Goal: Task Accomplishment & Management: Complete application form

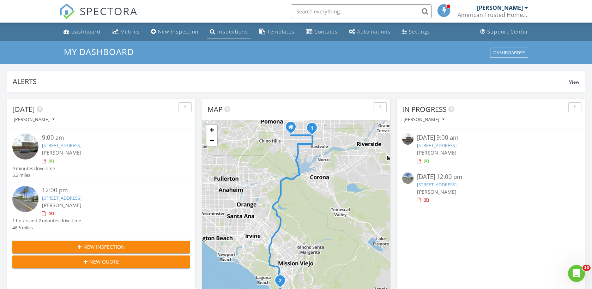
click at [236, 32] on div "Inspections" at bounding box center [232, 31] width 31 height 7
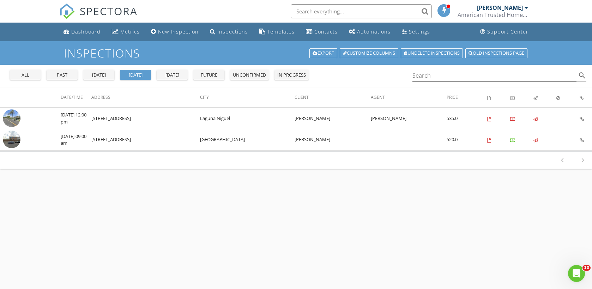
click at [24, 74] on div "all" at bounding box center [25, 75] width 25 height 7
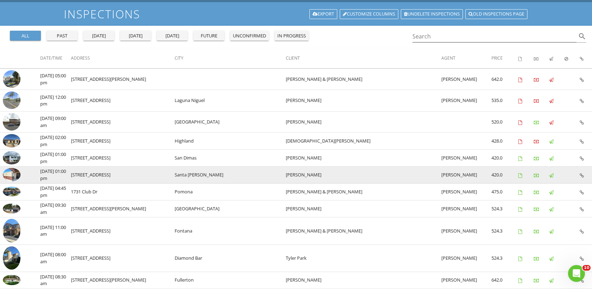
scroll to position [49, 0]
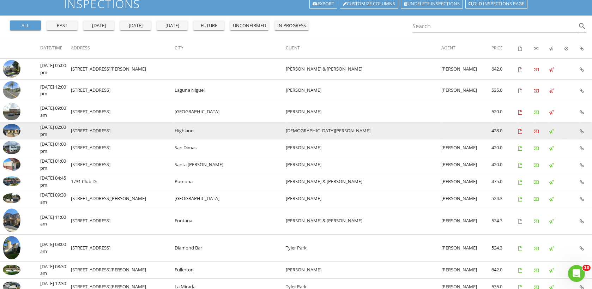
click at [584, 129] on td at bounding box center [585, 130] width 12 height 17
click at [582, 130] on icon at bounding box center [581, 131] width 4 height 5
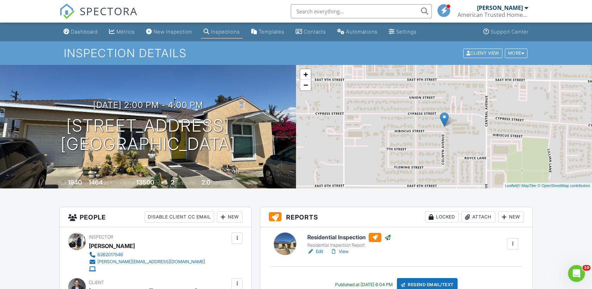
click at [360, 37] on link "Automations" at bounding box center [357, 31] width 46 height 13
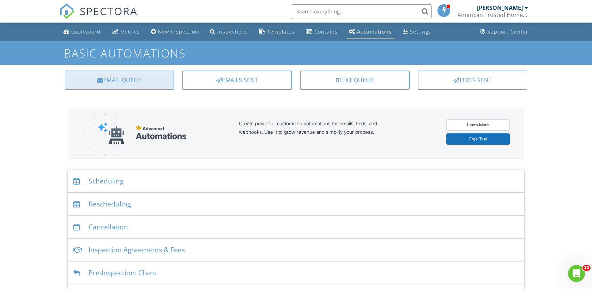
click at [139, 85] on div "Email Queue" at bounding box center [119, 80] width 109 height 19
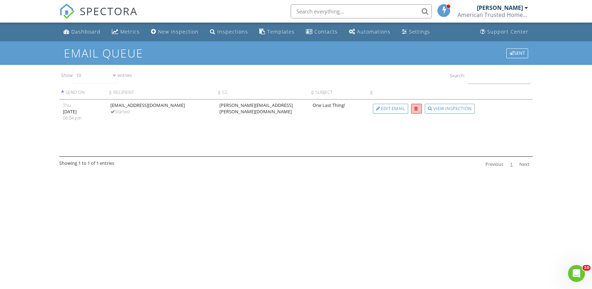
click at [414, 107] on div at bounding box center [416, 108] width 4 height 5
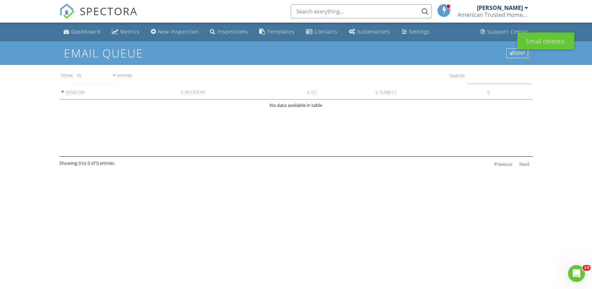
click at [357, 32] on div "Automations" at bounding box center [373, 31] width 33 height 7
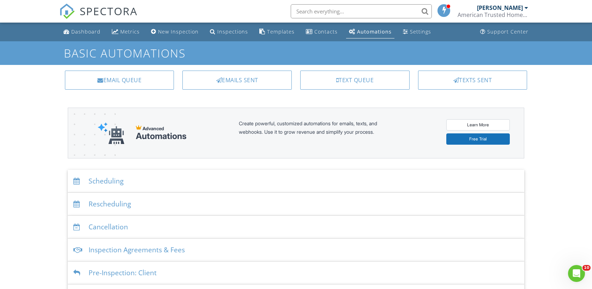
click at [234, 84] on div "Emails Sent" at bounding box center [236, 80] width 109 height 19
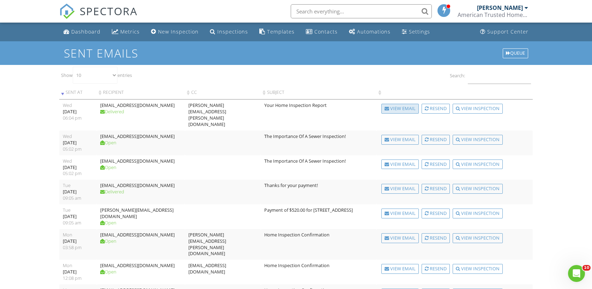
click at [404, 111] on div "View Email" at bounding box center [399, 109] width 37 height 10
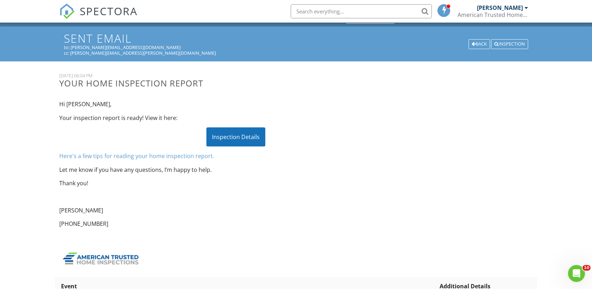
scroll to position [14, 0]
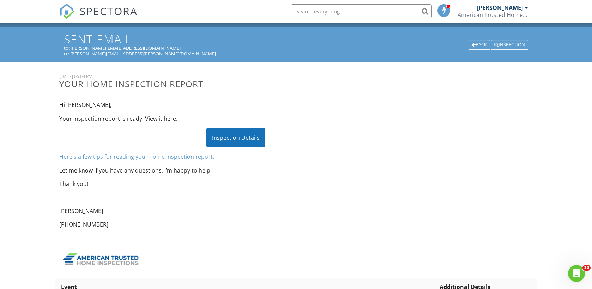
click at [238, 143] on div "Inspection Details" at bounding box center [235, 137] width 59 height 19
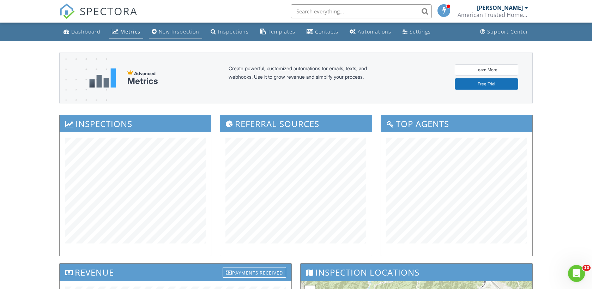
click at [154, 30] on div "New Inspection" at bounding box center [154, 32] width 5 height 6
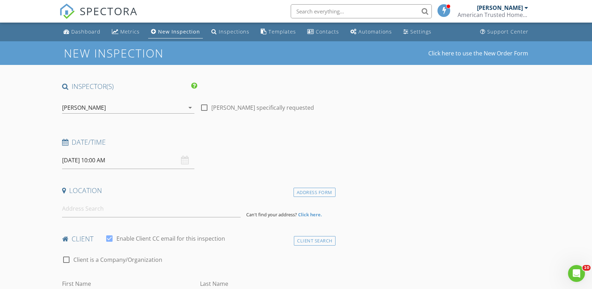
click at [185, 161] on div "08/28/2025 10:00 AM" at bounding box center [128, 160] width 133 height 17
click at [86, 162] on input "08/28/2025 10:00 AM" at bounding box center [128, 160] width 133 height 17
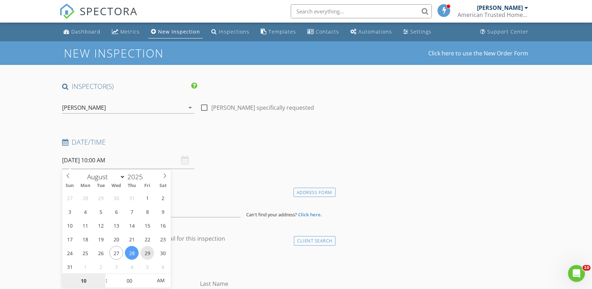
type input "08/29/2025 10:00 AM"
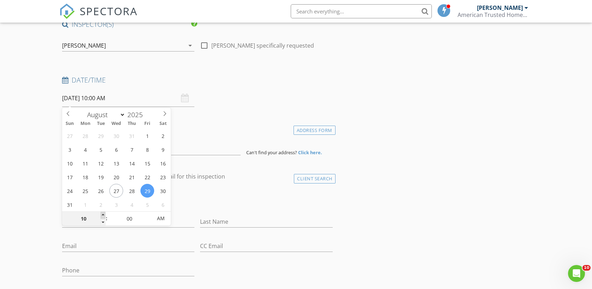
type input "11"
type input "08/29/2025 11:00 AM"
click at [102, 214] on span at bounding box center [102, 215] width 5 height 7
type input "12"
type input "08/29/2025 12:00 PM"
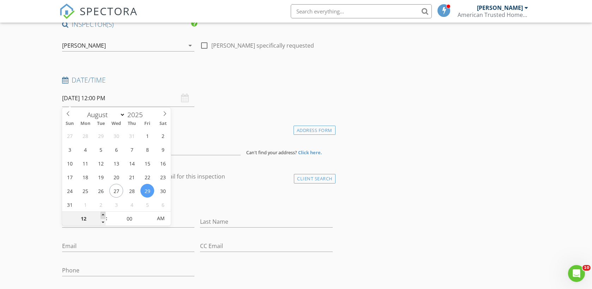
click at [102, 214] on span at bounding box center [102, 215] width 5 height 7
type input "01"
type input "08/29/2025 1:00 PM"
click at [102, 214] on span at bounding box center [102, 215] width 5 height 7
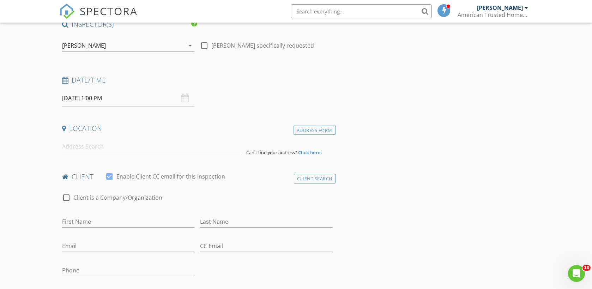
click at [203, 204] on div "check_box_outline_blank Client is a Company/Organization" at bounding box center [197, 201] width 270 height 18
click at [90, 149] on input at bounding box center [151, 146] width 178 height 17
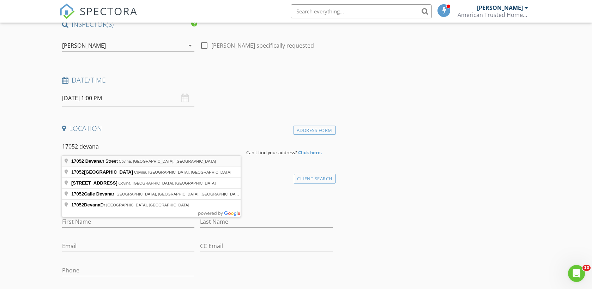
type input "17052 Devanah Street, Covina, CA, USA"
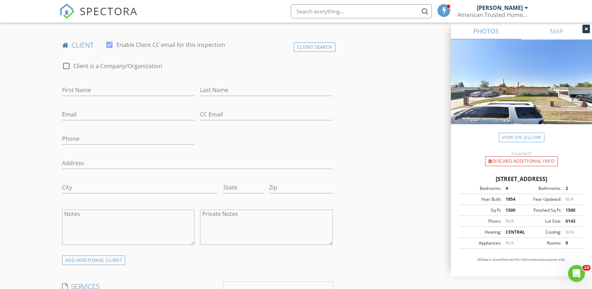
scroll to position [339, 0]
click at [100, 91] on input "First Name" at bounding box center [128, 89] width 133 height 12
type input "Kathy"
type input "Wilson"
type input "[EMAIL_ADDRESS][DOMAIN_NAME]"
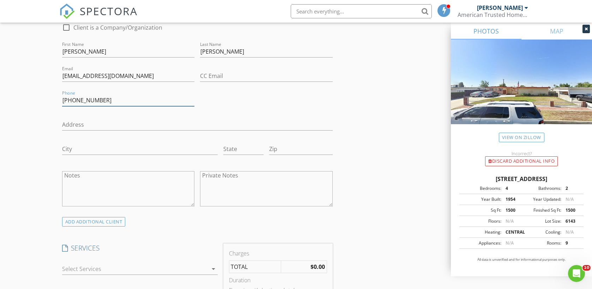
scroll to position [386, 0]
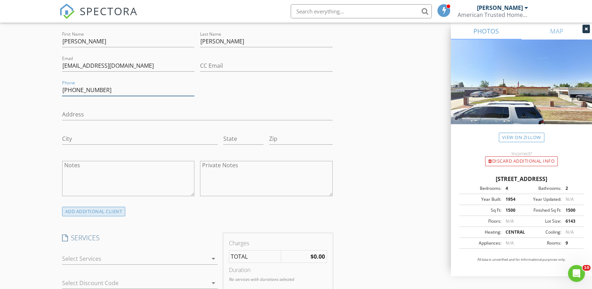
type input "626-622-1178"
click at [109, 214] on div "ADD ADDITIONAL client" at bounding box center [93, 212] width 63 height 10
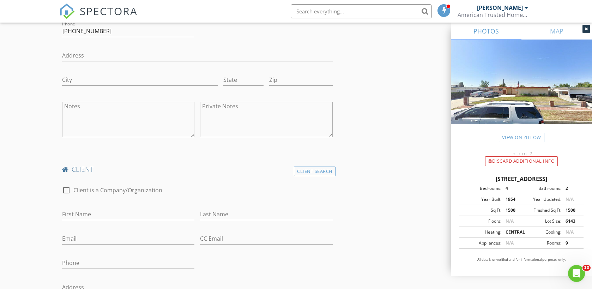
scroll to position [476, 0]
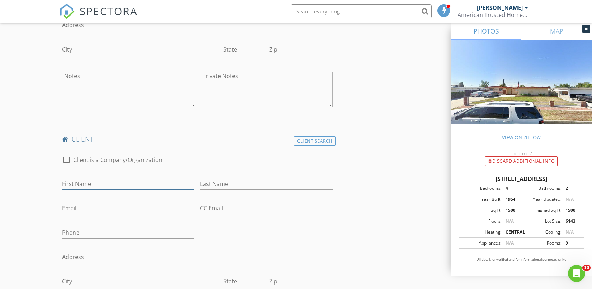
click at [96, 186] on input "First Name" at bounding box center [128, 184] width 133 height 12
type input "Tony"
type input "Wilson"
click at [75, 211] on input "Email" at bounding box center [128, 208] width 133 height 12
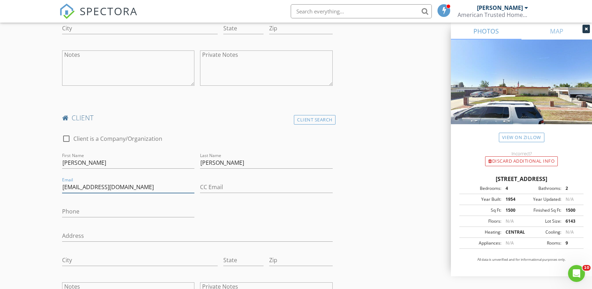
scroll to position [507, 0]
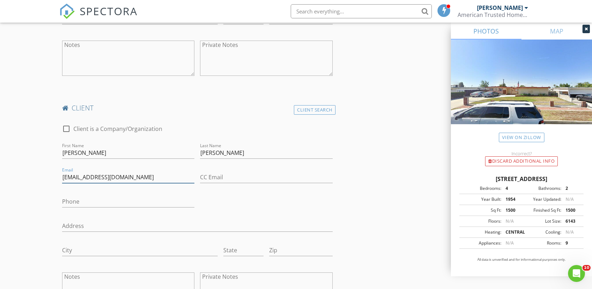
type input "[EMAIL_ADDRESS][DOMAIN_NAME]"
click at [81, 202] on input "Phone" at bounding box center [128, 202] width 133 height 12
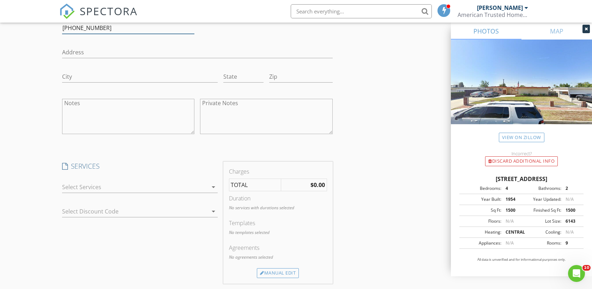
scroll to position [712, 0]
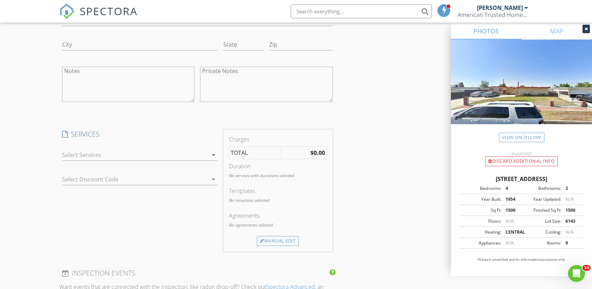
type input "[PHONE_NUMBER]"
click at [200, 157] on div at bounding box center [135, 154] width 146 height 11
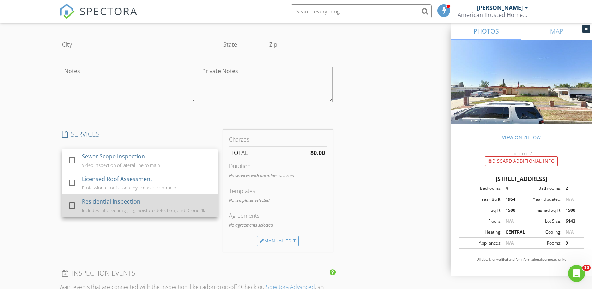
click at [131, 198] on div "Residential Inspection" at bounding box center [111, 201] width 59 height 8
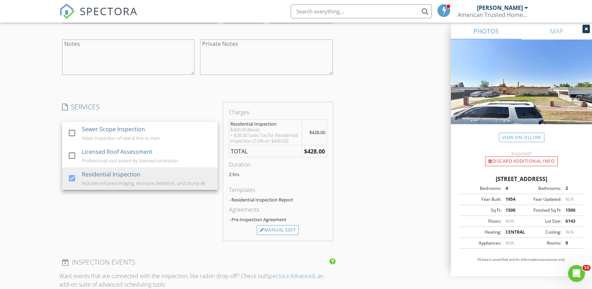
scroll to position [751, 0]
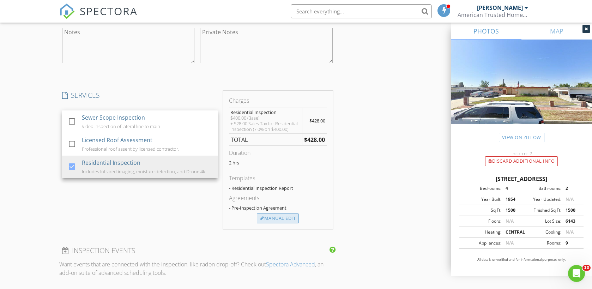
click at [273, 217] on div "Manual Edit" at bounding box center [278, 218] width 42 height 10
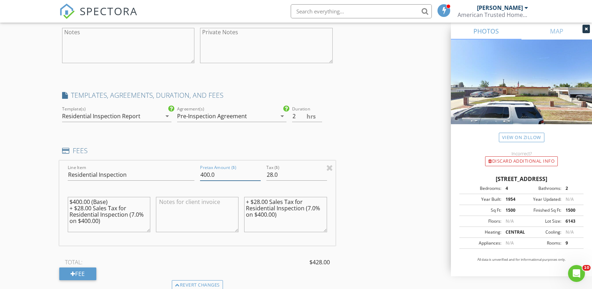
click at [204, 175] on input "400.0" at bounding box center [230, 175] width 61 height 12
type input "500.0"
drag, startPoint x: 283, startPoint y: 174, endPoint x: 263, endPoint y: 176, distance: 20.1
click at [264, 176] on div "Tax ($) 28.0" at bounding box center [296, 175] width 66 height 24
type input "0"
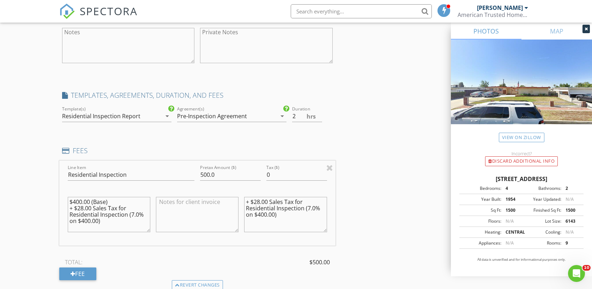
drag, startPoint x: 285, startPoint y: 219, endPoint x: 220, endPoint y: 192, distance: 70.8
click at [220, 192] on div "Line Item Residential Inspection Pretax Amount ($) 500.0 Tax ($) 0 $400.00 (Bas…" at bounding box center [197, 202] width 276 height 85
drag, startPoint x: 98, startPoint y: 222, endPoint x: 57, endPoint y: 195, distance: 49.6
click at [57, 195] on div "New Inspection Click here to use the New Order Form INSPECTOR(S) check_box Will…" at bounding box center [296, 55] width 592 height 1530
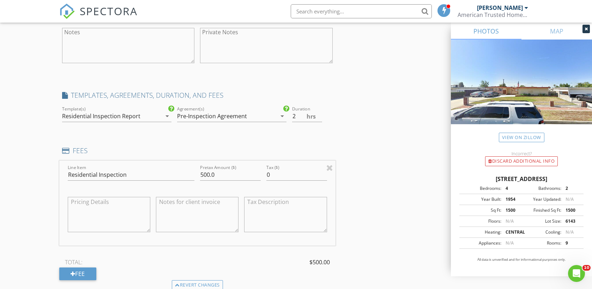
click at [202, 210] on textarea at bounding box center [197, 214] width 82 height 35
type textarea "/"
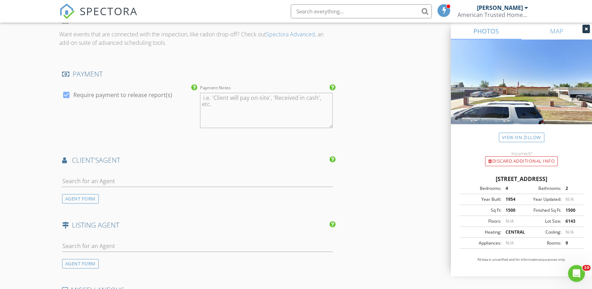
scroll to position [1046, 0]
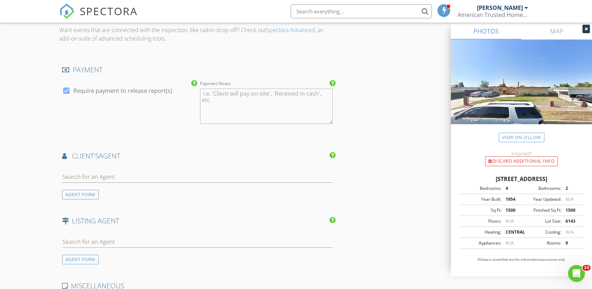
type textarea "Discount inspection price. Include free pool inspection."
click at [131, 175] on input "text" at bounding box center [197, 177] width 270 height 12
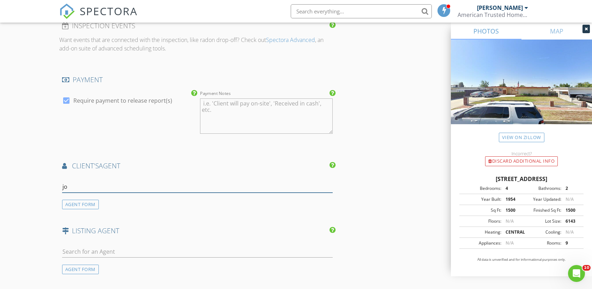
scroll to position [1038, 0]
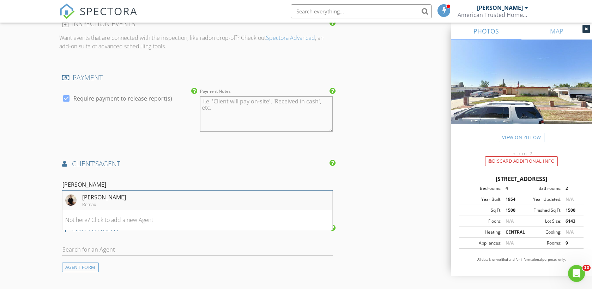
type input "joel"
click at [116, 198] on div "Joel Camacho" at bounding box center [104, 197] width 44 height 8
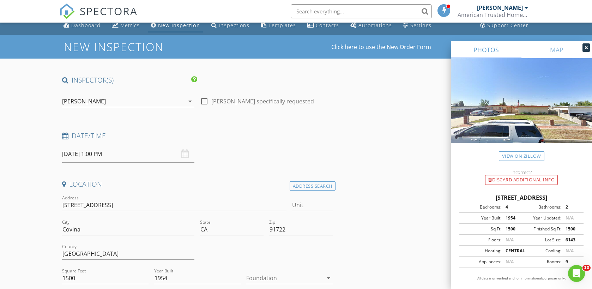
scroll to position [0, 0]
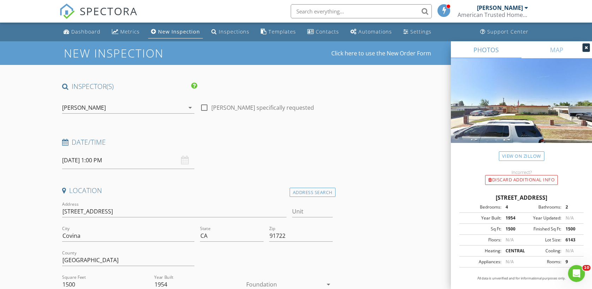
click at [586, 48] on icon at bounding box center [585, 47] width 3 height 4
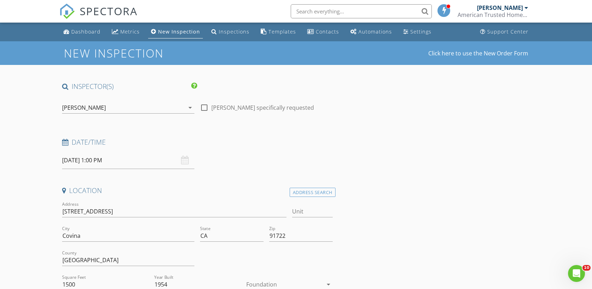
click at [203, 105] on div at bounding box center [204, 108] width 12 height 12
checkbox input "true"
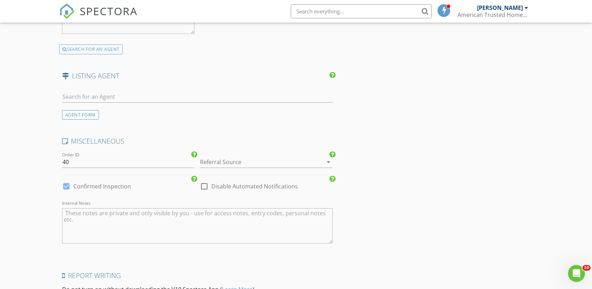
scroll to position [1443, 0]
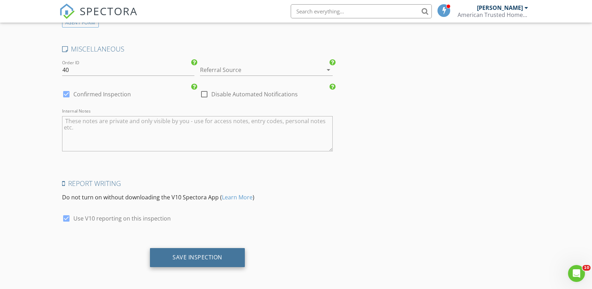
click at [199, 256] on div "Save Inspection" at bounding box center [197, 256] width 50 height 7
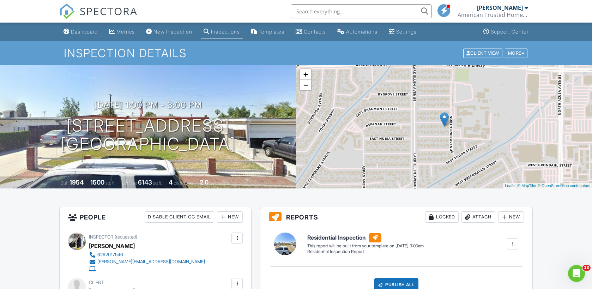
click at [221, 32] on div "Inspections" at bounding box center [225, 32] width 29 height 6
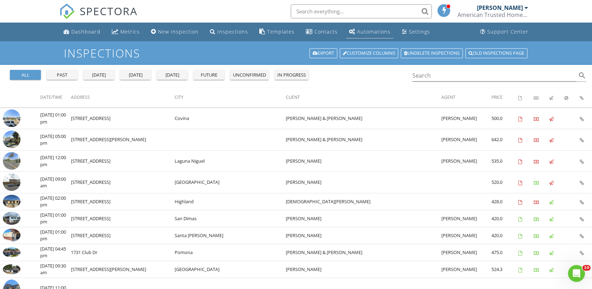
click at [367, 34] on div "Automations" at bounding box center [373, 31] width 33 height 7
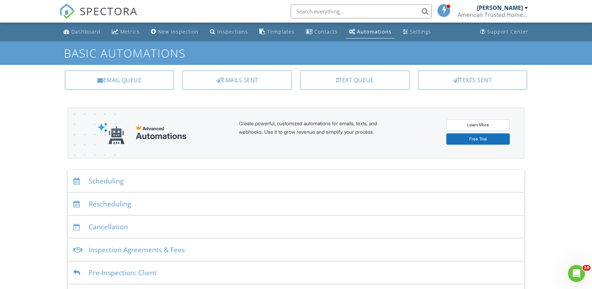
click at [222, 81] on div "Emails Sent" at bounding box center [236, 80] width 109 height 19
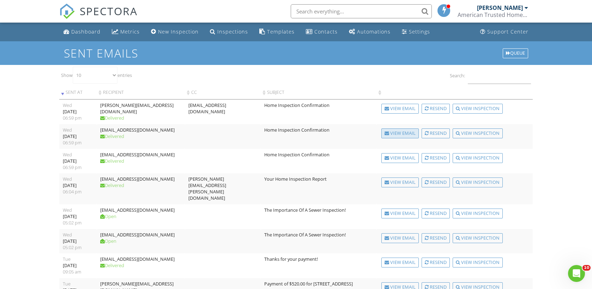
click at [391, 133] on div "View Email" at bounding box center [399, 133] width 37 height 10
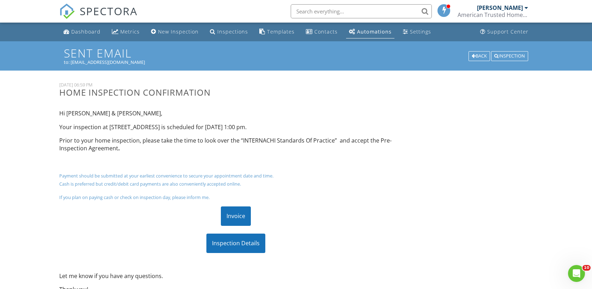
click at [241, 215] on div "Invoice" at bounding box center [236, 215] width 30 height 19
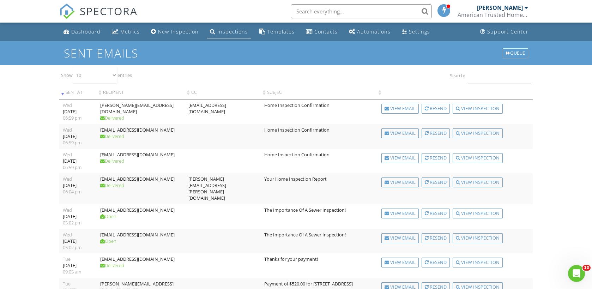
click at [229, 31] on div "Inspections" at bounding box center [232, 31] width 31 height 7
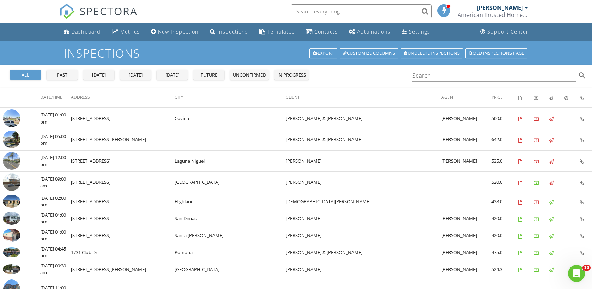
click at [34, 74] on div "all" at bounding box center [25, 75] width 25 height 7
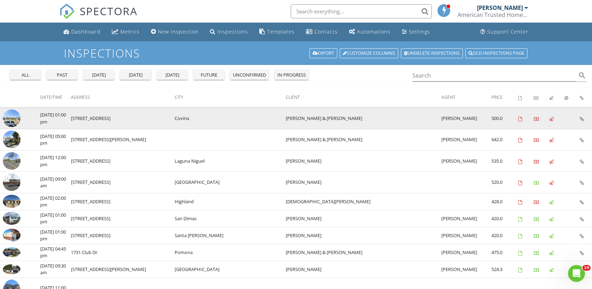
click at [580, 117] on icon at bounding box center [581, 119] width 4 height 5
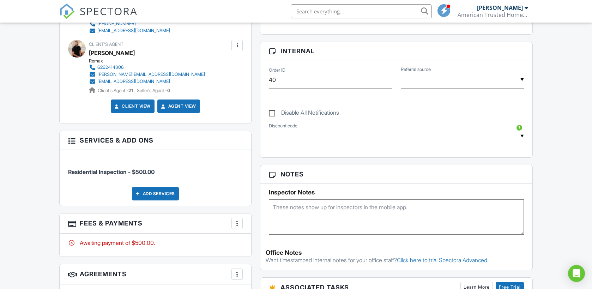
scroll to position [319, 0]
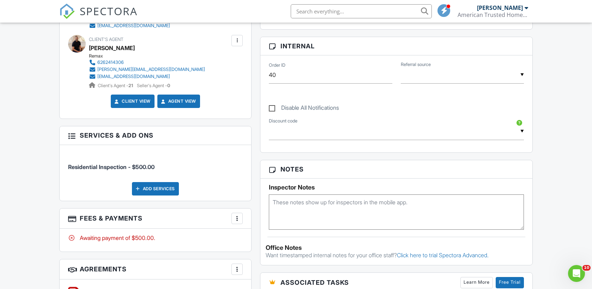
click at [166, 190] on div "Add Services" at bounding box center [155, 188] width 47 height 13
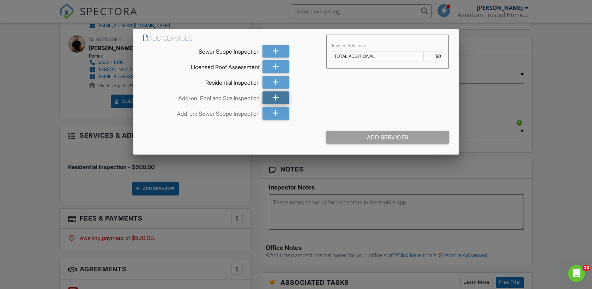
click at [276, 98] on icon at bounding box center [275, 97] width 7 height 13
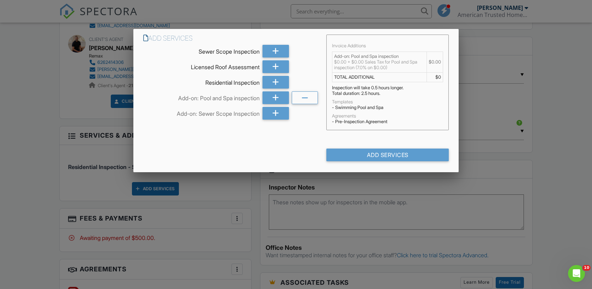
click at [380, 157] on div "Add Services" at bounding box center [387, 154] width 122 height 13
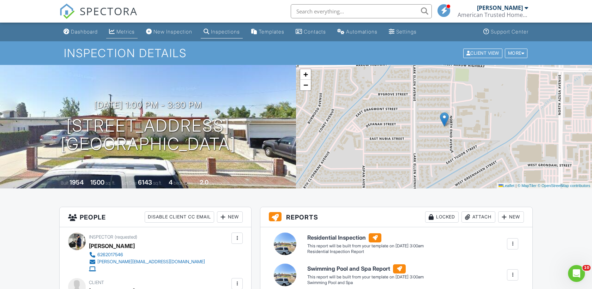
click at [134, 30] on div "Metrics" at bounding box center [125, 32] width 18 height 6
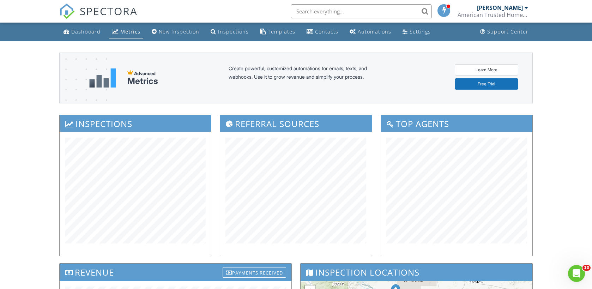
click at [128, 29] on div "Metrics" at bounding box center [130, 31] width 20 height 7
click at [222, 30] on div "Inspections" at bounding box center [233, 31] width 31 height 7
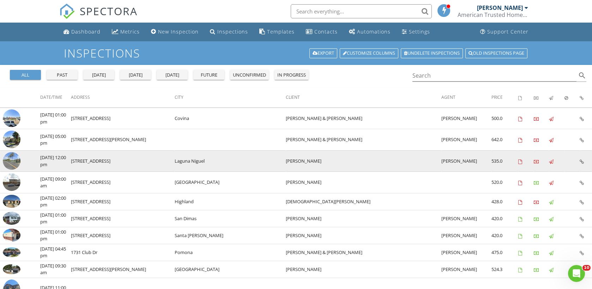
click at [582, 160] on icon at bounding box center [581, 161] width 4 height 5
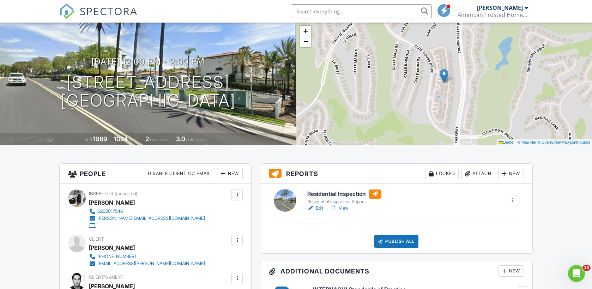
click at [320, 208] on link "Edit" at bounding box center [315, 207] width 16 height 7
